Goal: Task Accomplishment & Management: Manage account settings

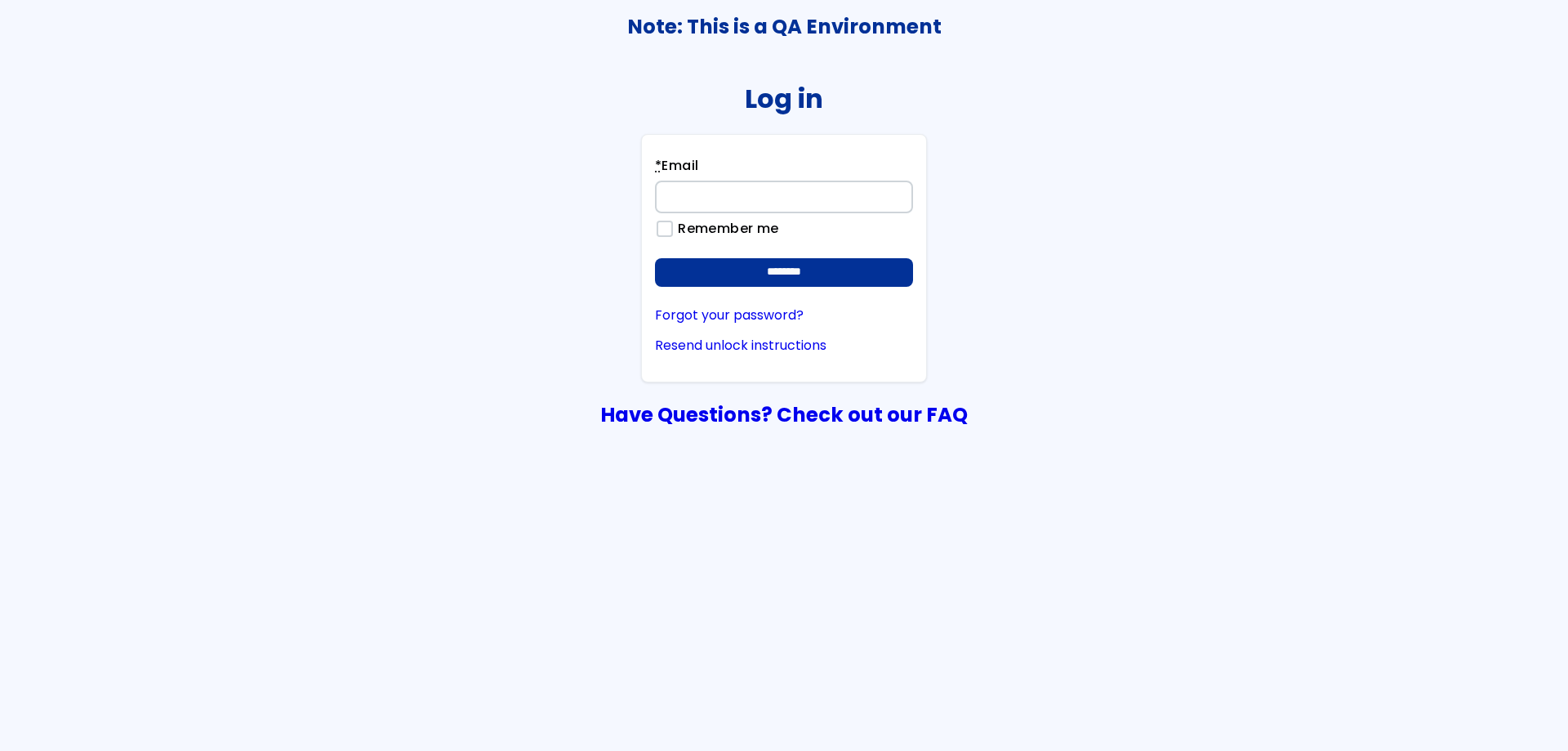
click at [840, 198] on input "* Email" at bounding box center [784, 197] width 258 height 33
type input "**********"
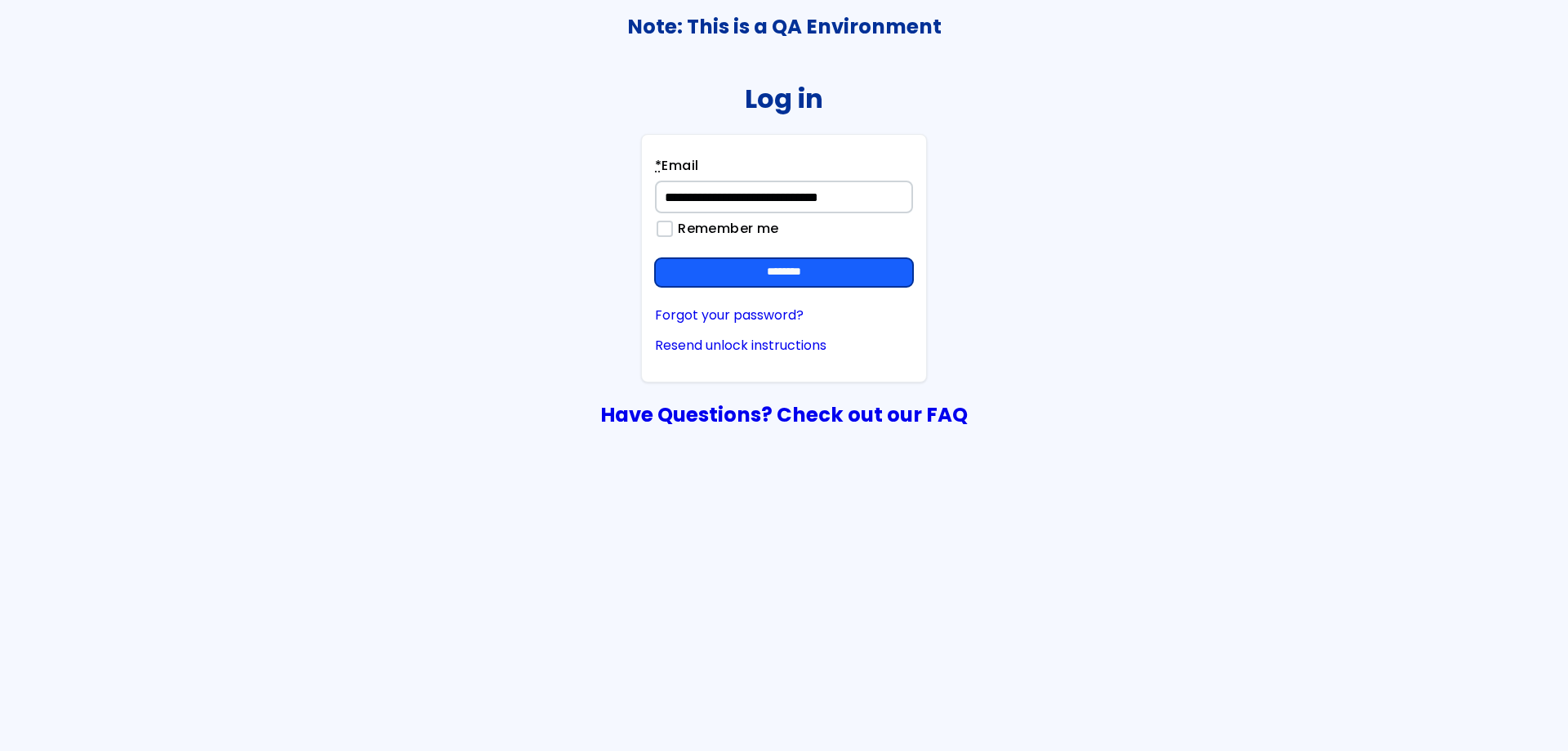
click at [813, 270] on input "********" at bounding box center [784, 273] width 258 height 29
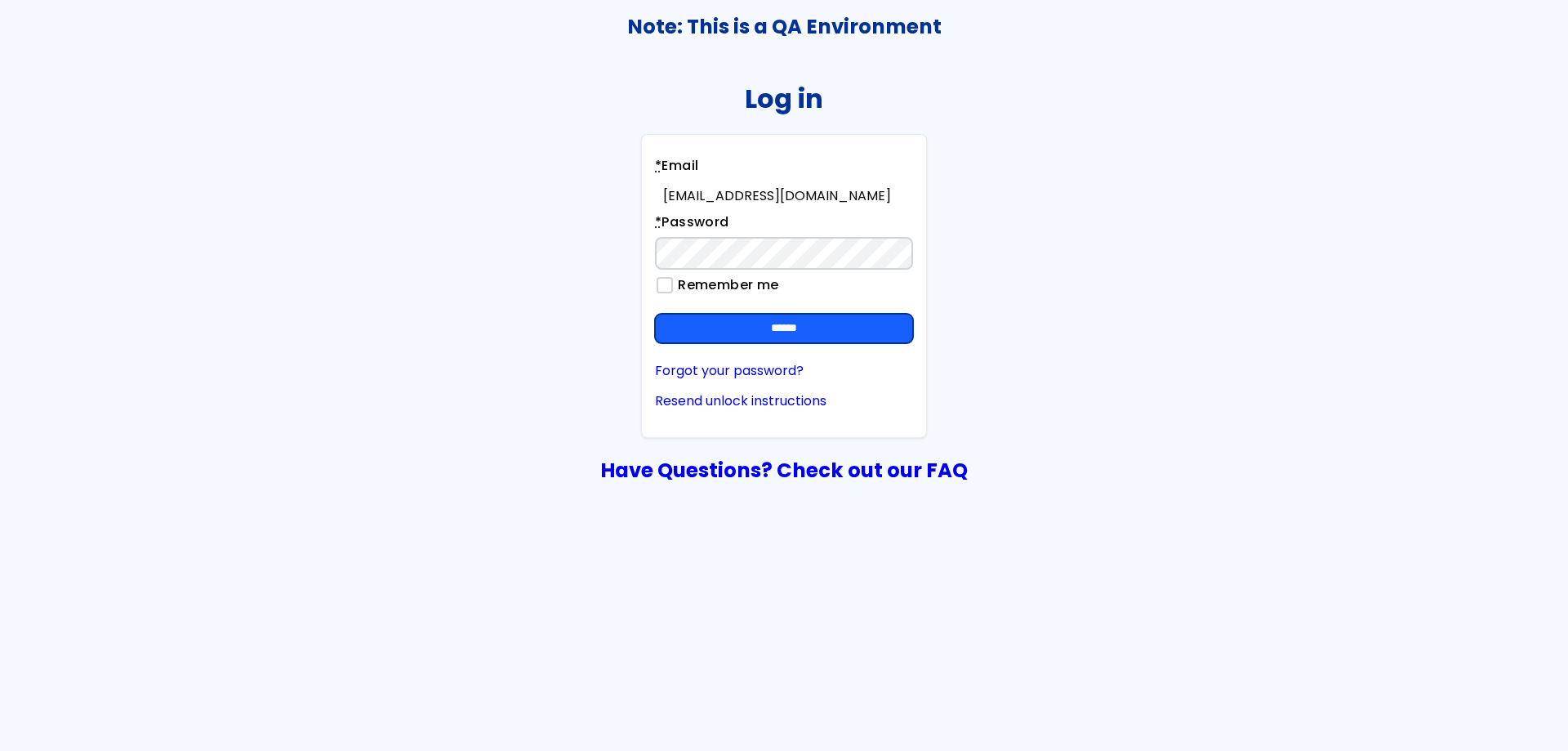
click at [795, 322] on input "******" at bounding box center [784, 328] width 258 height 29
